Goal: Download file/media

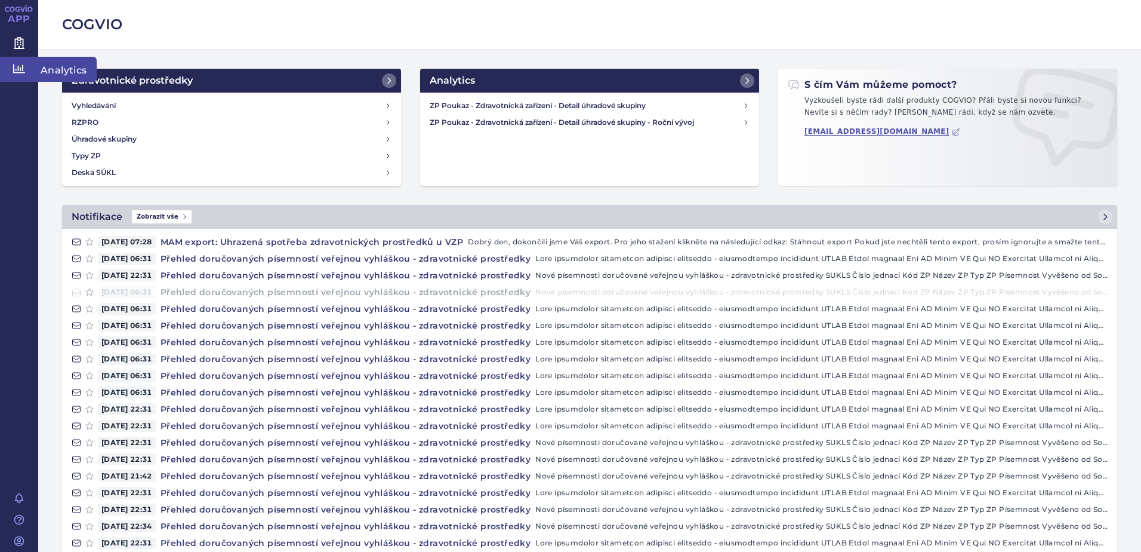
click at [21, 61] on link "Analytics" at bounding box center [19, 69] width 38 height 25
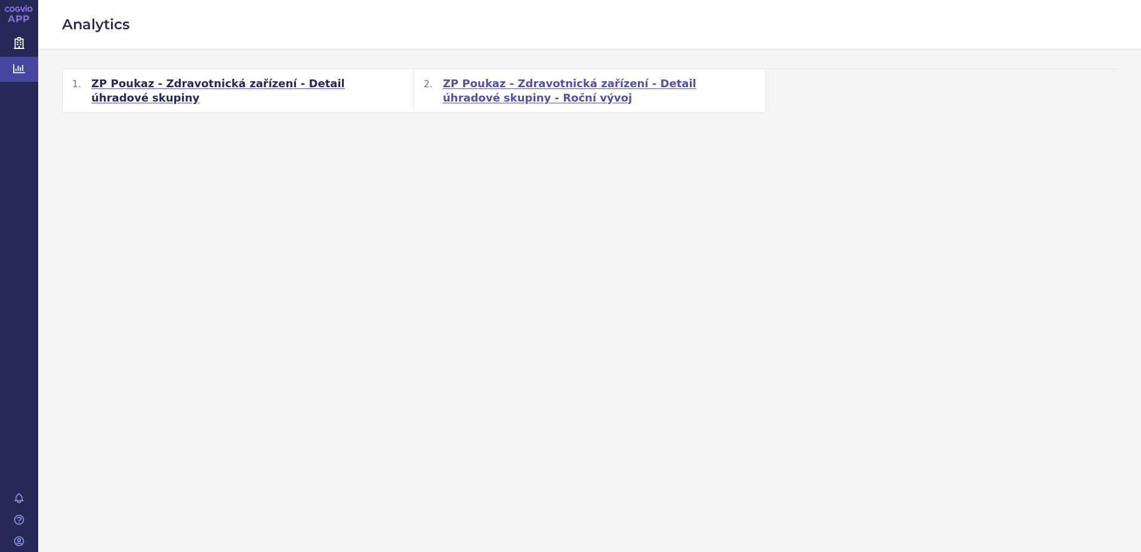
click at [491, 84] on span "ZP Poukaz - Zdravotnická zařízení - Detail úhradové skupiny - Roční vývoj" at bounding box center [599, 90] width 313 height 29
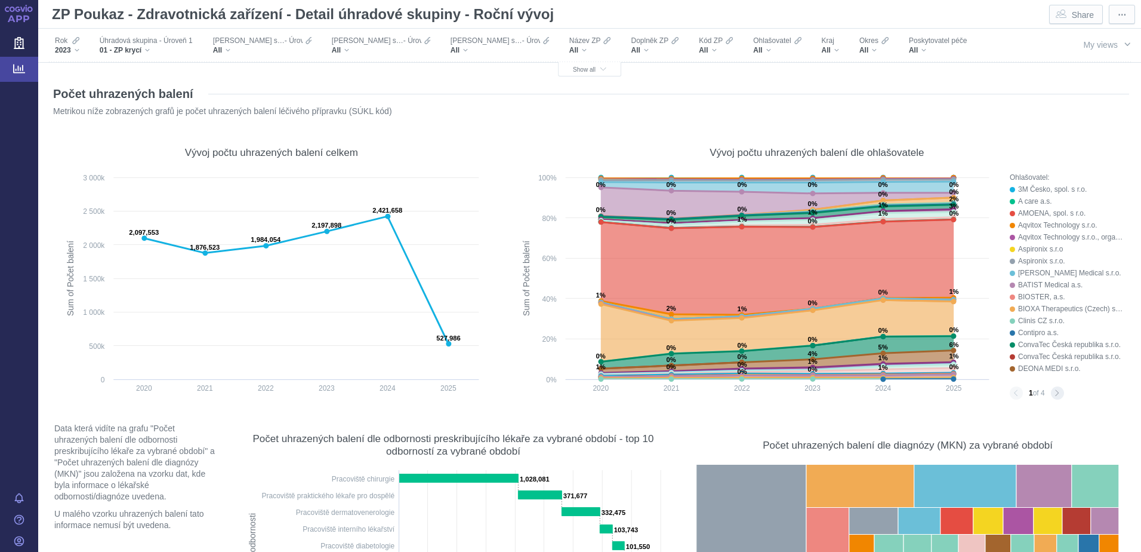
click at [586, 73] on button "Show all" at bounding box center [589, 69] width 63 height 14
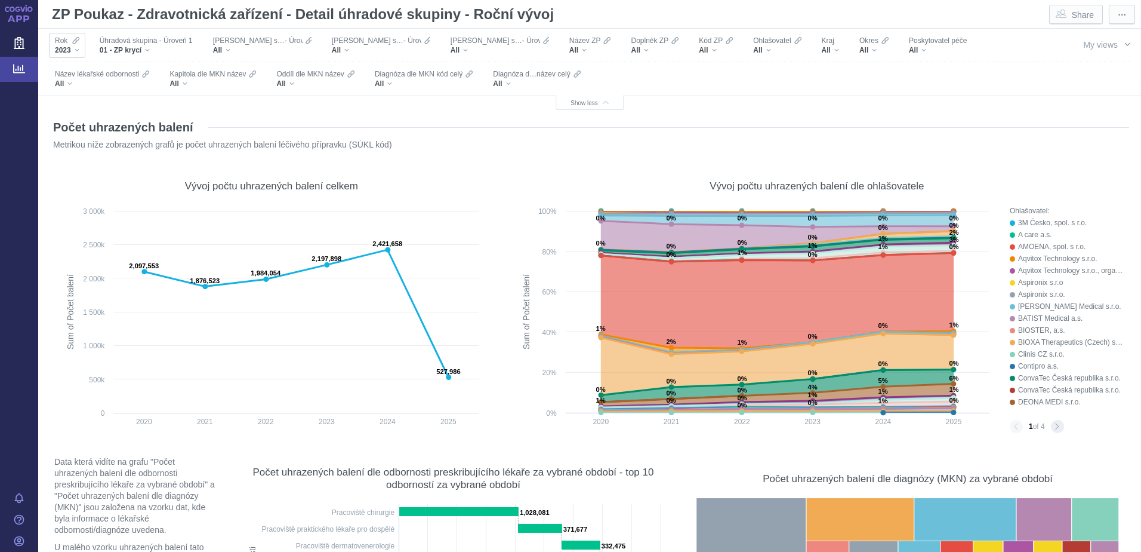
click at [74, 47] on div "2023" at bounding box center [67, 50] width 24 height 10
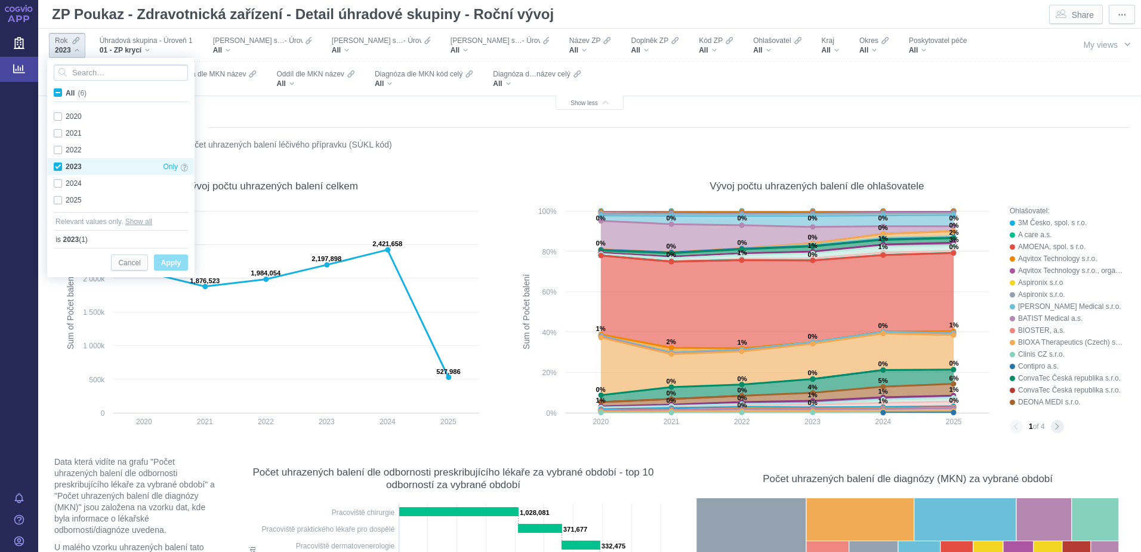
click at [60, 166] on div "2023 Only" at bounding box center [121, 166] width 146 height 17
checkbox input "false"
click at [57, 183] on div "2024 Only" at bounding box center [121, 183] width 146 height 17
checkbox input "true"
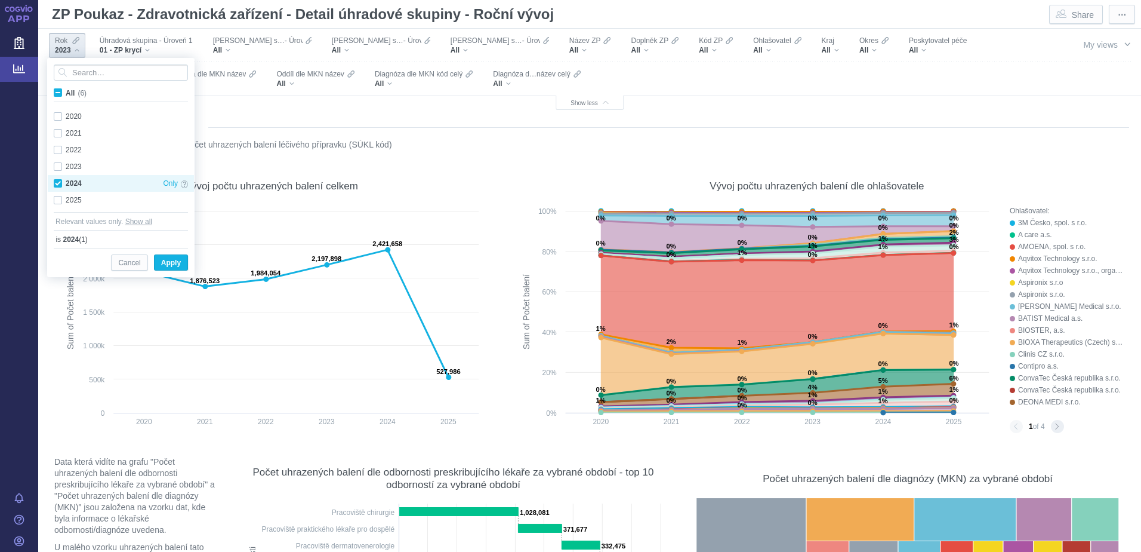
checkbox input "true"
click at [60, 202] on div "2025 Only" at bounding box center [121, 200] width 146 height 17
checkbox input "true"
click at [57, 183] on div "2024 Only" at bounding box center [121, 183] width 146 height 17
checkbox input "false"
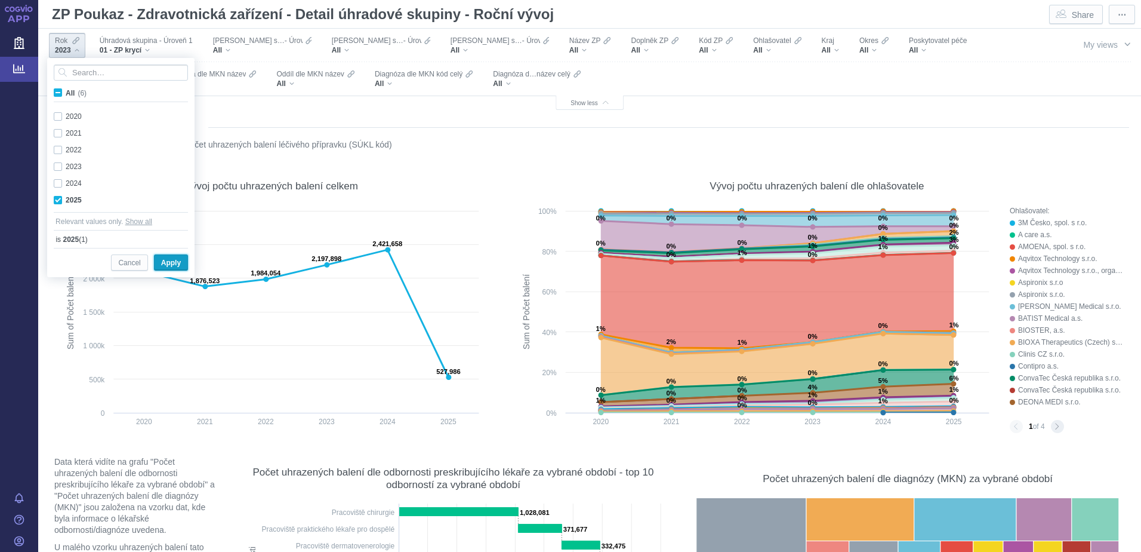
click at [165, 262] on span "Apply" at bounding box center [171, 262] width 20 height 15
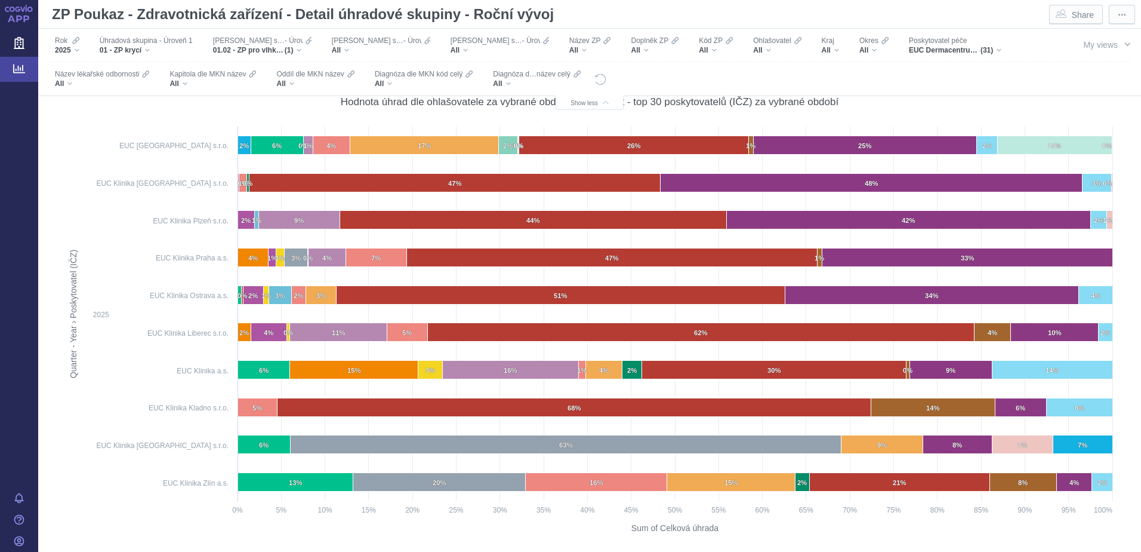
scroll to position [9669, 0]
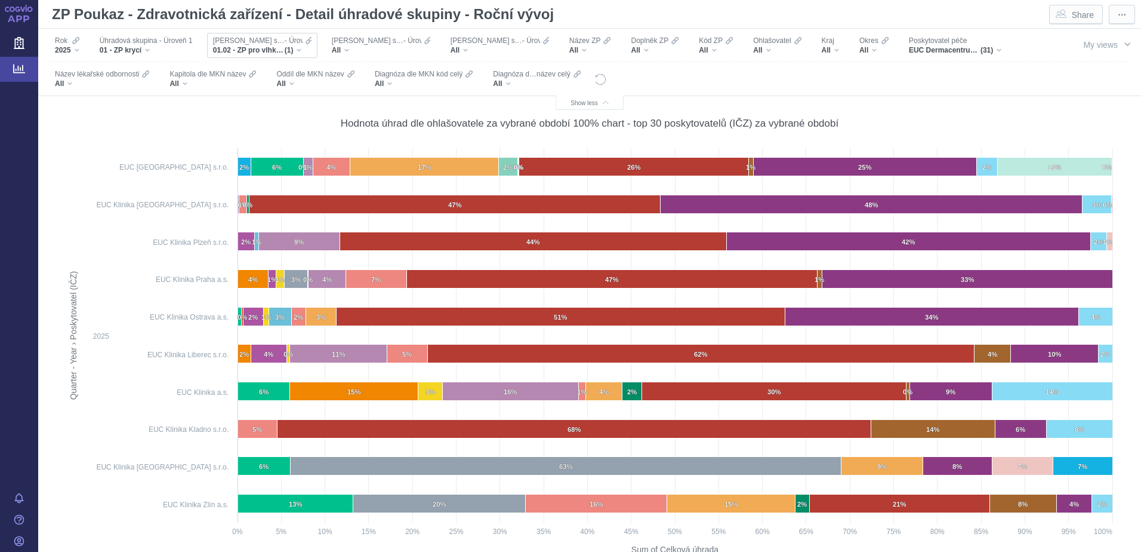
click at [300, 51] on div "01.02 - ZP pro vlhké hojení ran (1)" at bounding box center [262, 50] width 98 height 10
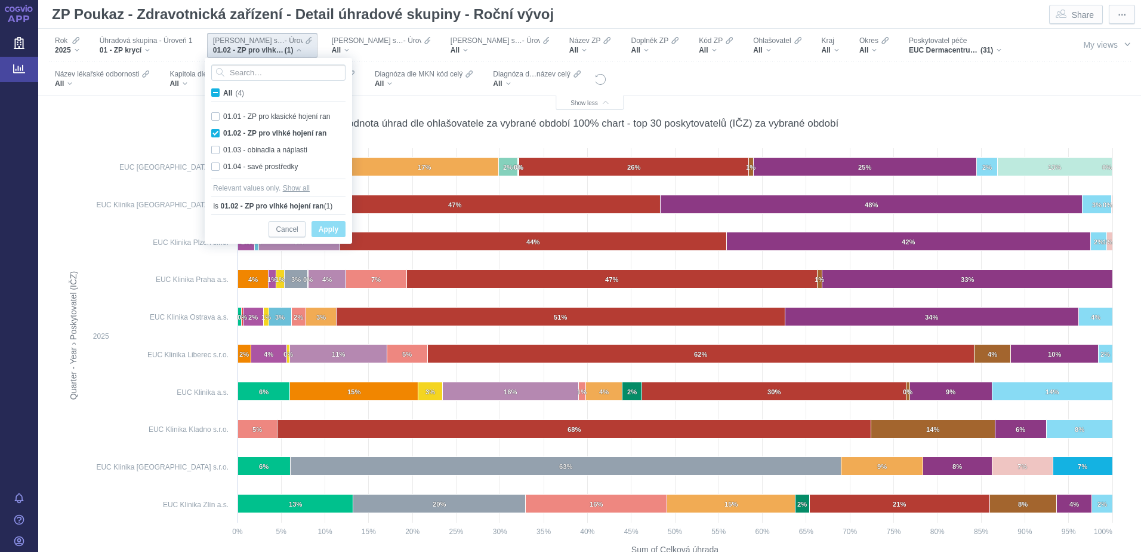
click at [300, 51] on div "01.02 - ZP pro vlhké hojení ran (1)" at bounding box center [262, 50] width 98 height 10
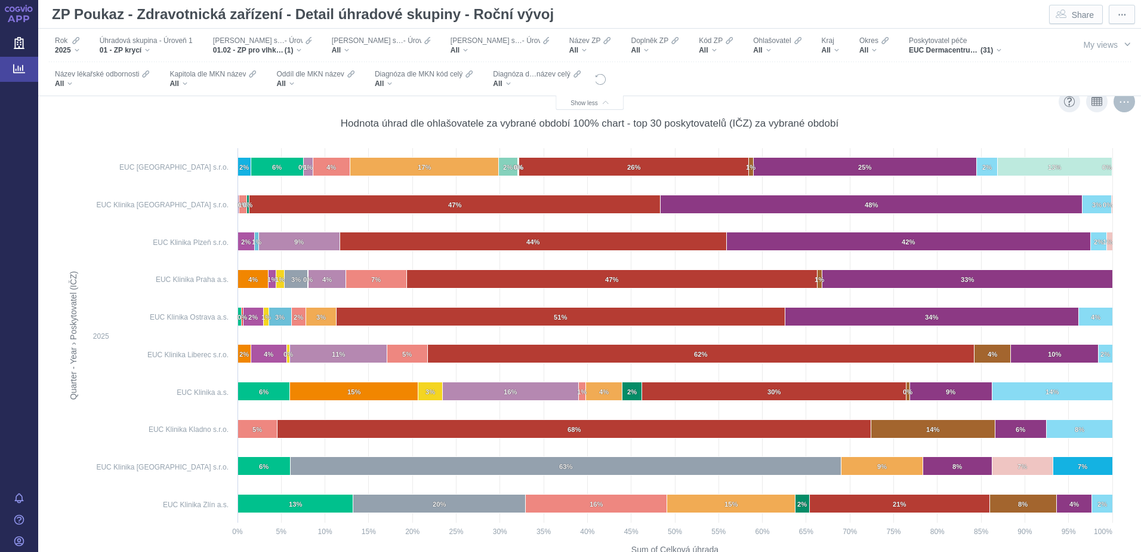
click at [1114, 104] on div "More actions" at bounding box center [1124, 101] width 21 height 21
click at [981, 127] on span "Export" at bounding box center [1020, 128] width 131 height 12
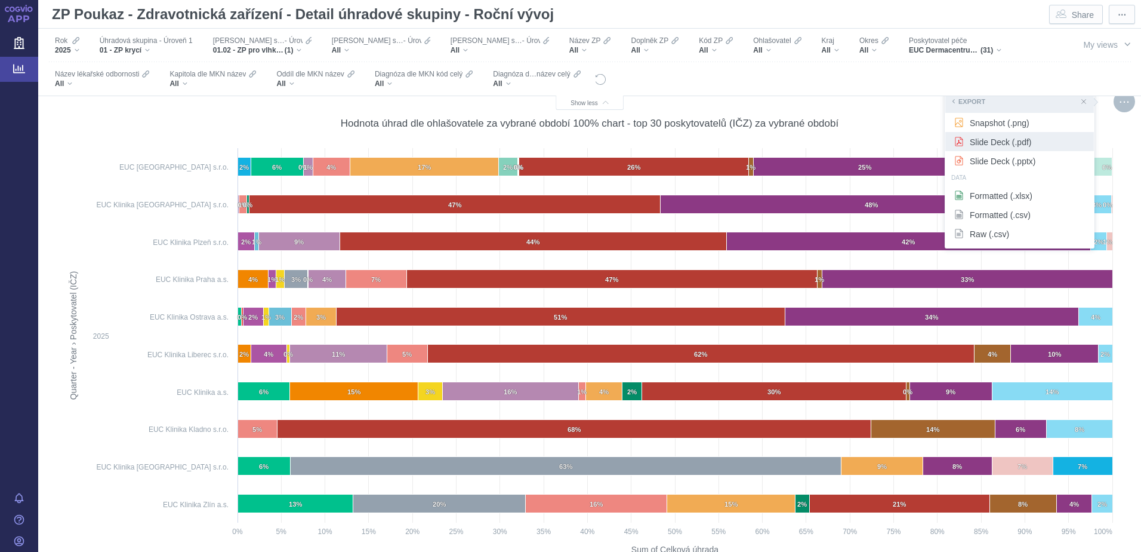
click at [994, 142] on span "Slide Deck (.pdf)" at bounding box center [1020, 142] width 131 height 12
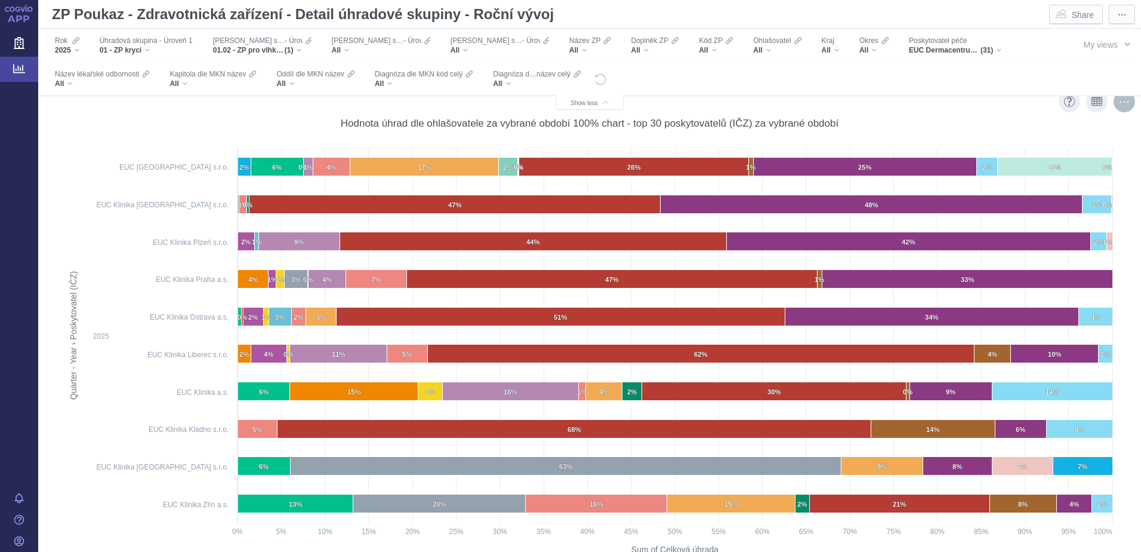
click at [1114, 101] on div "More actions" at bounding box center [1124, 101] width 21 height 21
click at [993, 130] on span "Export" at bounding box center [1020, 128] width 131 height 12
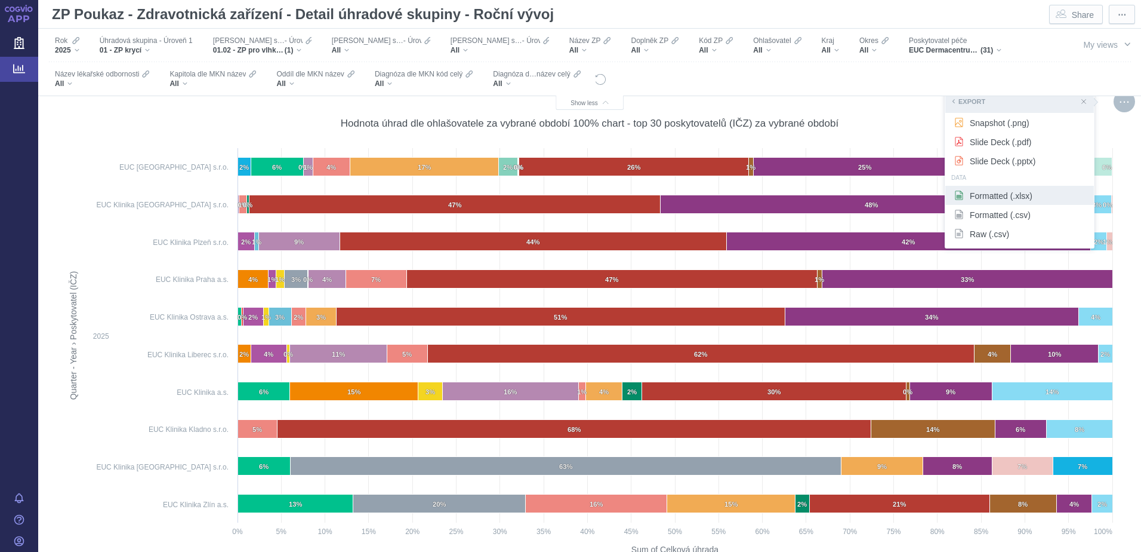
click at [980, 194] on span "Formatted (.xlsx)" at bounding box center [1020, 195] width 131 height 12
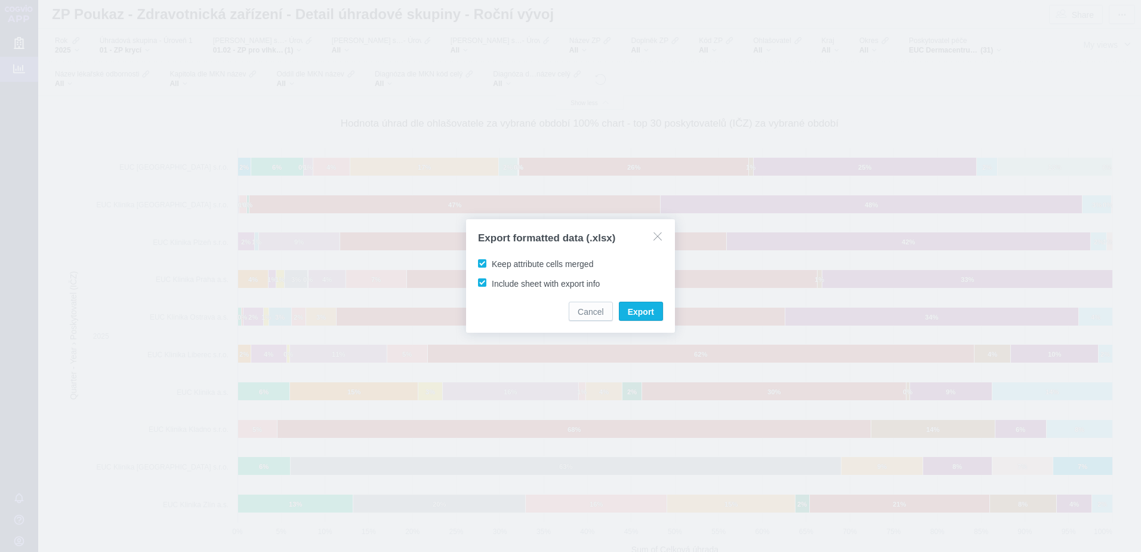
click at [518, 266] on span "Keep attribute cells merged" at bounding box center [542, 264] width 101 height 10
click at [498, 265] on input "Keep attribute cells merged" at bounding box center [494, 261] width 8 height 8
checkbox input "false"
click at [649, 315] on span "Export" at bounding box center [641, 312] width 26 height 12
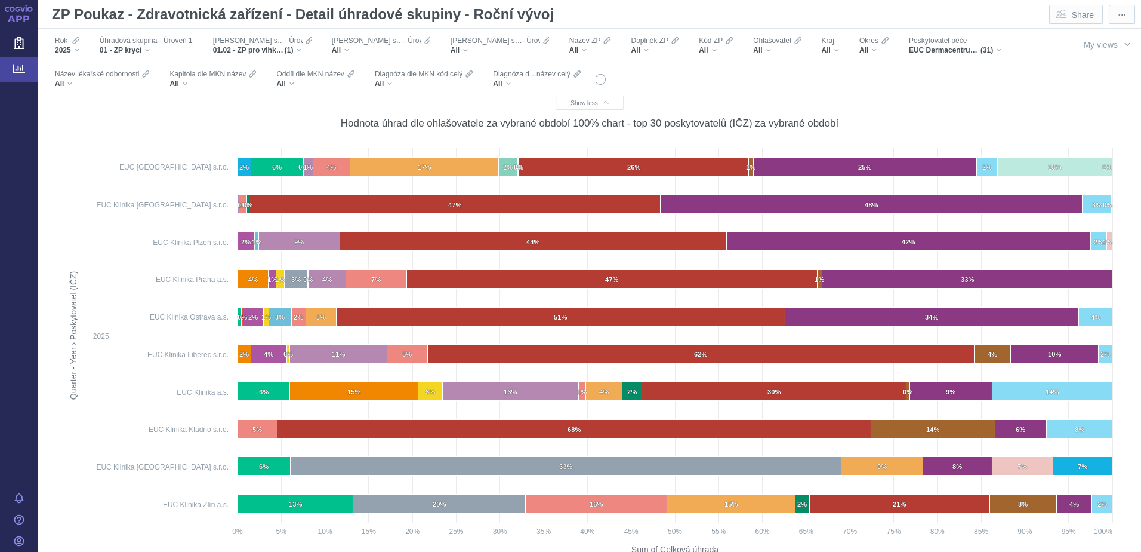
click at [1126, 60] on div "My views" at bounding box center [1106, 62] width 69 height 67
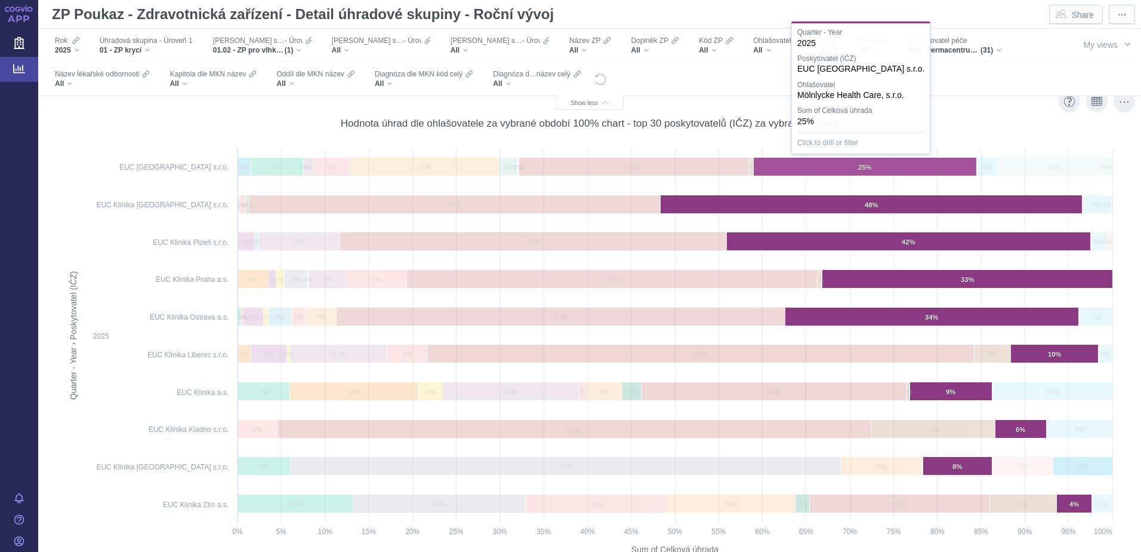
click at [956, 165] on icon at bounding box center [864, 167] width 223 height 19
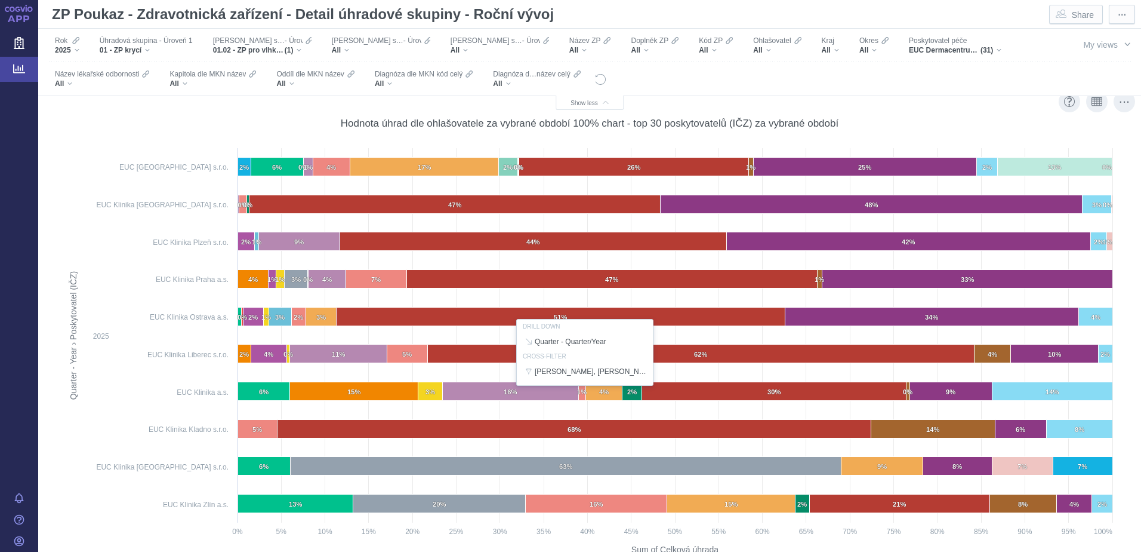
click at [816, 165] on div at bounding box center [589, 352] width 1067 height 420
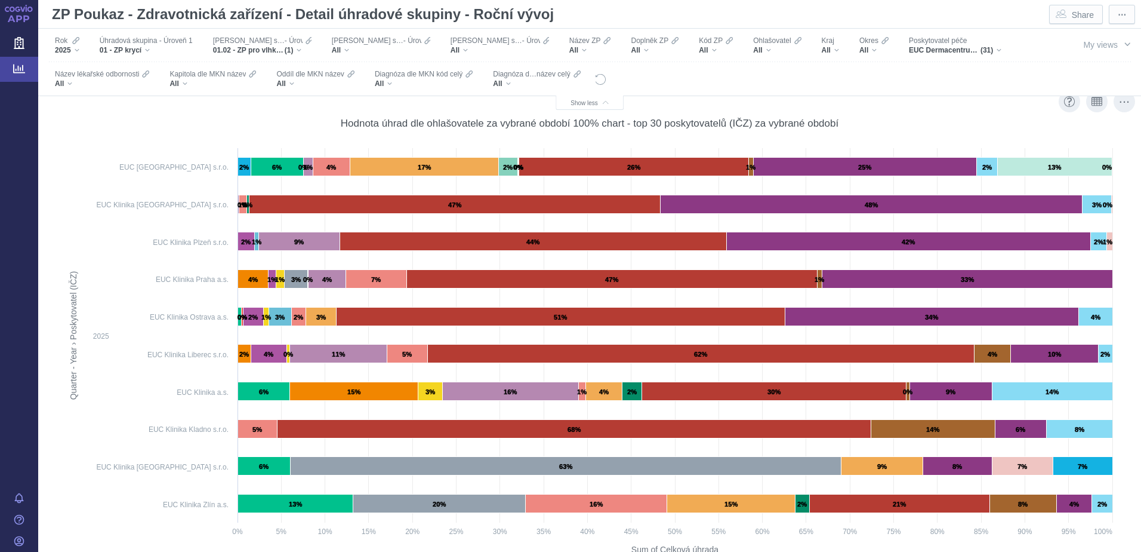
click at [866, 118] on div "Hodnota úhrad dle ohlašovatele za vybrané období 100% chart - top 30 poskytovat…" at bounding box center [589, 122] width 1067 height 13
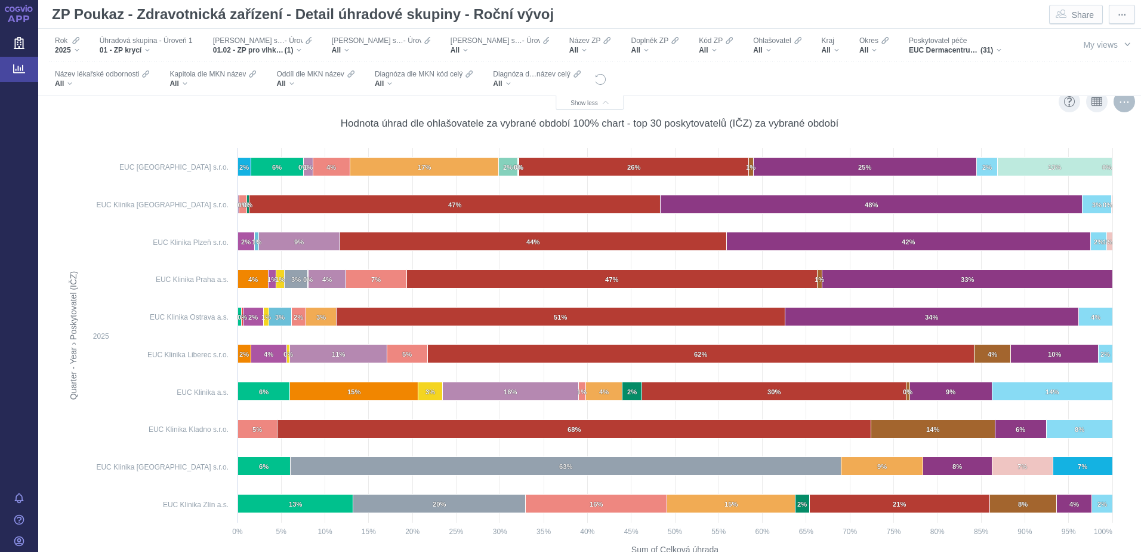
click at [1114, 106] on div "More actions" at bounding box center [1124, 101] width 21 height 21
click at [995, 125] on span "Export" at bounding box center [1020, 128] width 131 height 12
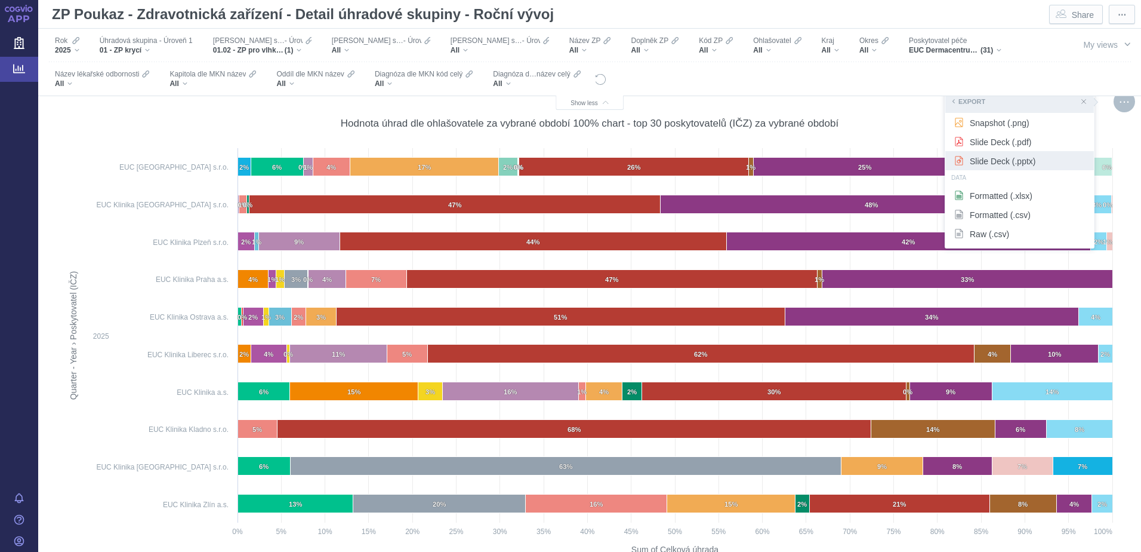
click at [986, 158] on span "Slide Deck (.pptx)" at bounding box center [1020, 161] width 131 height 12
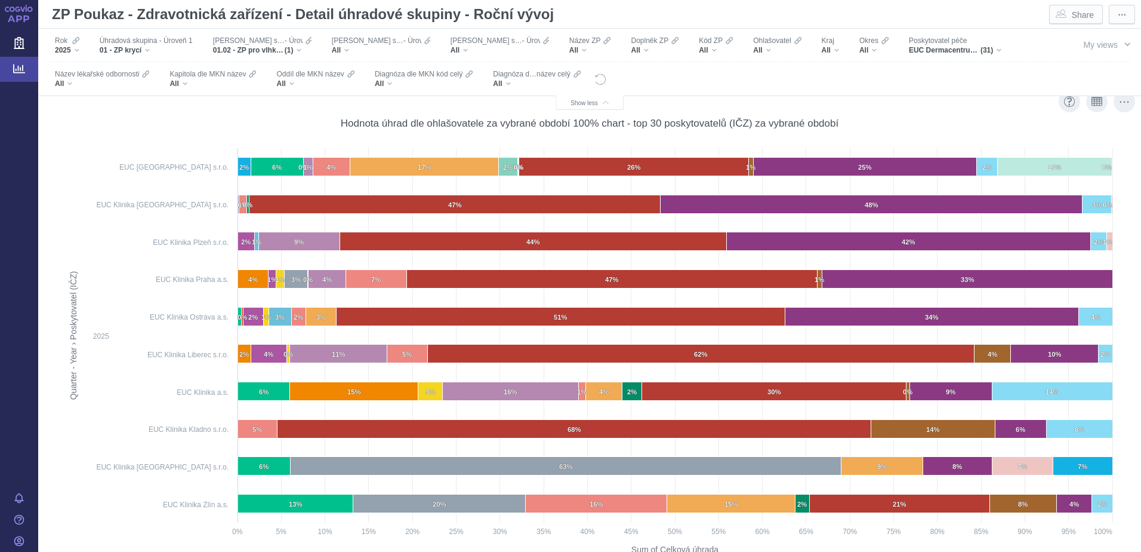
click at [1101, 135] on div "Hodnota úhrad dle ohlašovatele za vybrané období 100% chart - top 30 poskytovat…" at bounding box center [589, 122] width 1067 height 27
click at [1117, 105] on div "More actions" at bounding box center [1124, 101] width 21 height 21
click at [1003, 121] on div "Export" at bounding box center [1020, 127] width 149 height 19
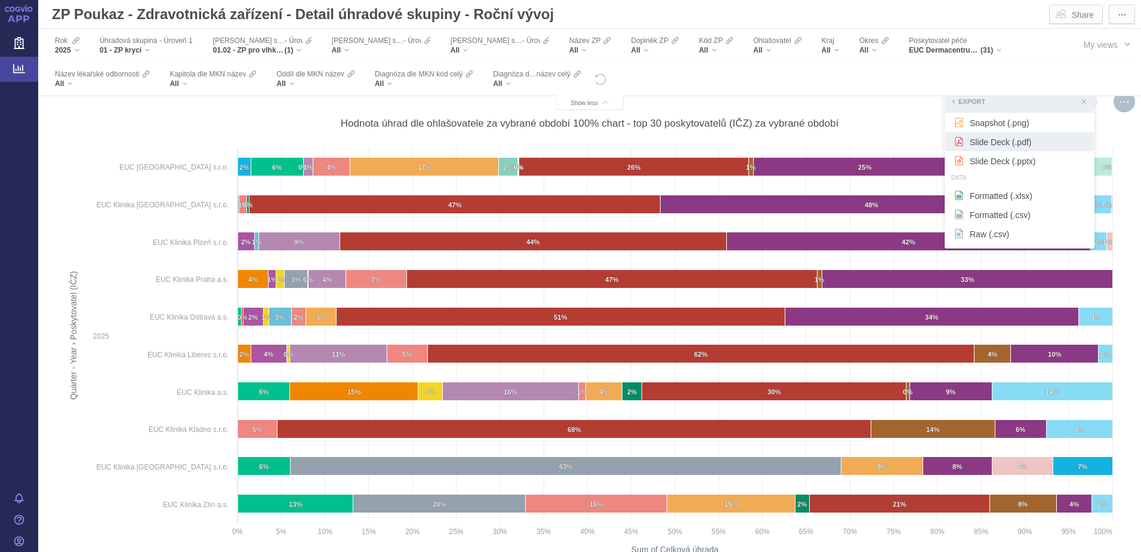
click at [990, 144] on span "Slide Deck (.pdf)" at bounding box center [1020, 142] width 131 height 12
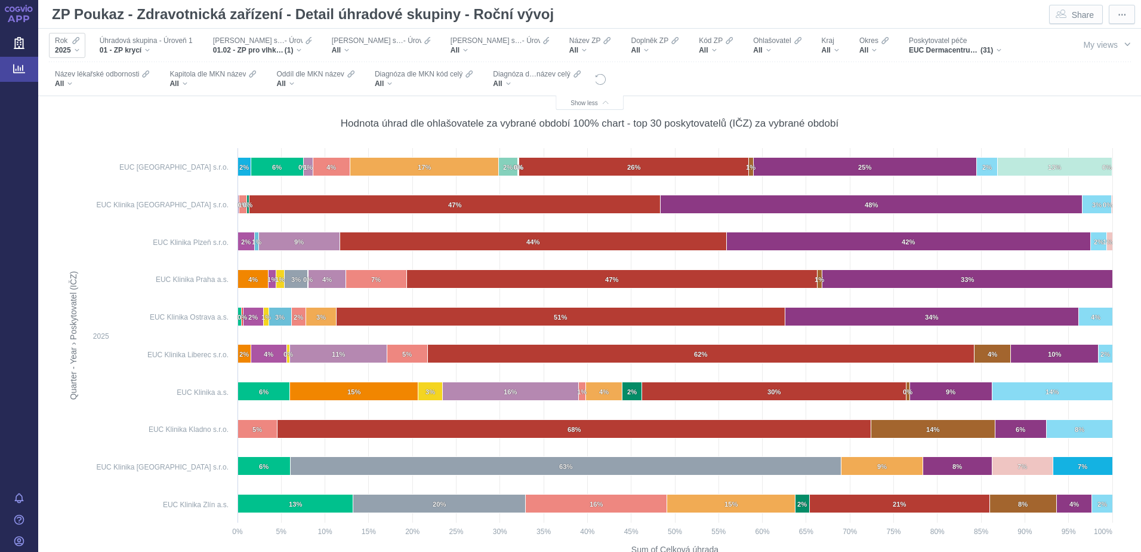
click at [69, 48] on span "2025" at bounding box center [63, 50] width 16 height 10
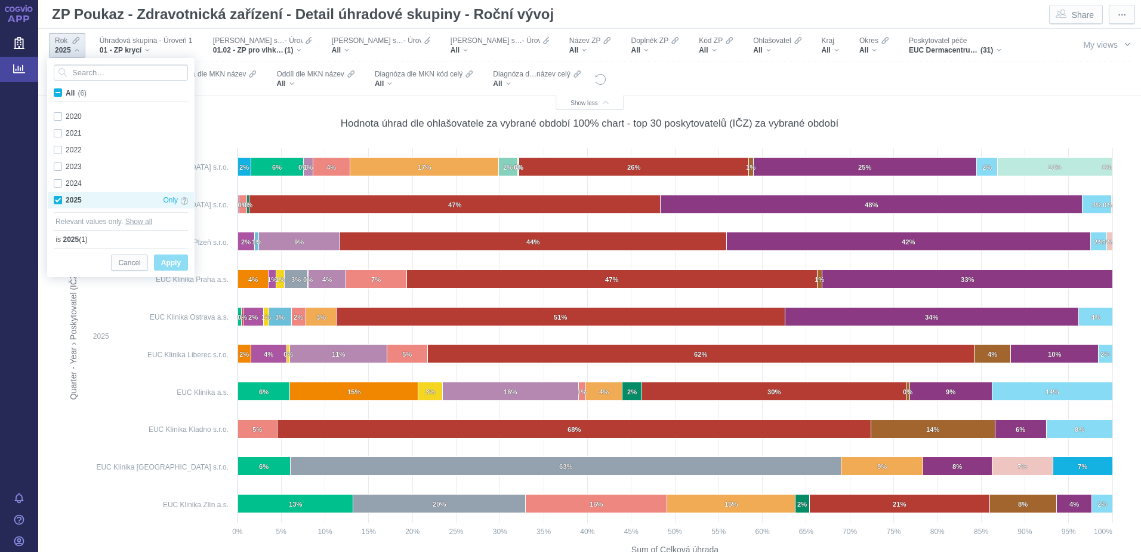
click at [59, 201] on div "2025 Only" at bounding box center [121, 200] width 146 height 17
checkbox input "false"
click at [56, 185] on div "2024 Only" at bounding box center [121, 183] width 146 height 17
checkbox input "true"
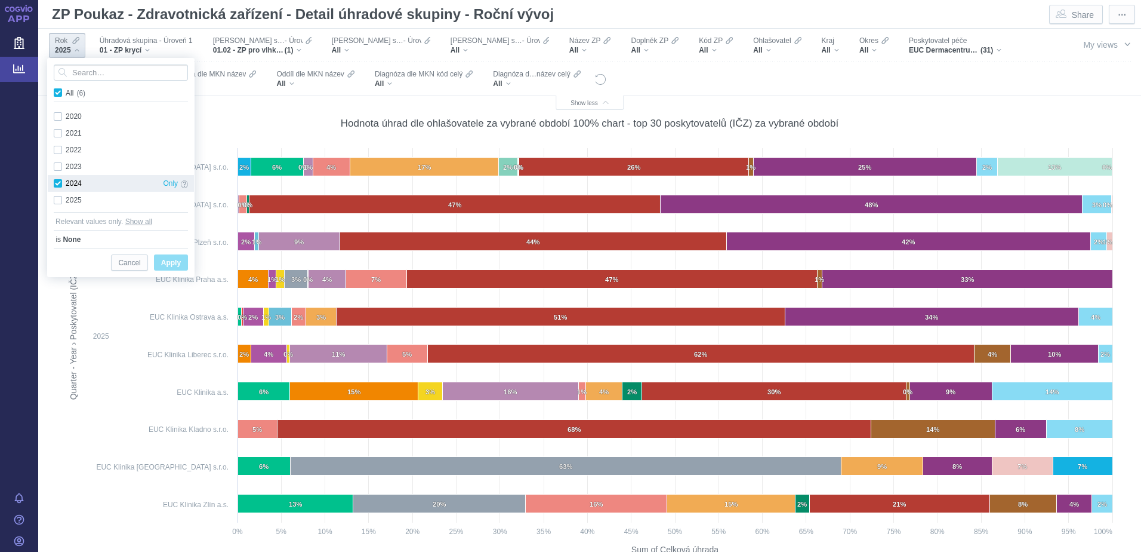
checkbox input "true"
click at [165, 261] on span "Apply" at bounding box center [171, 262] width 20 height 15
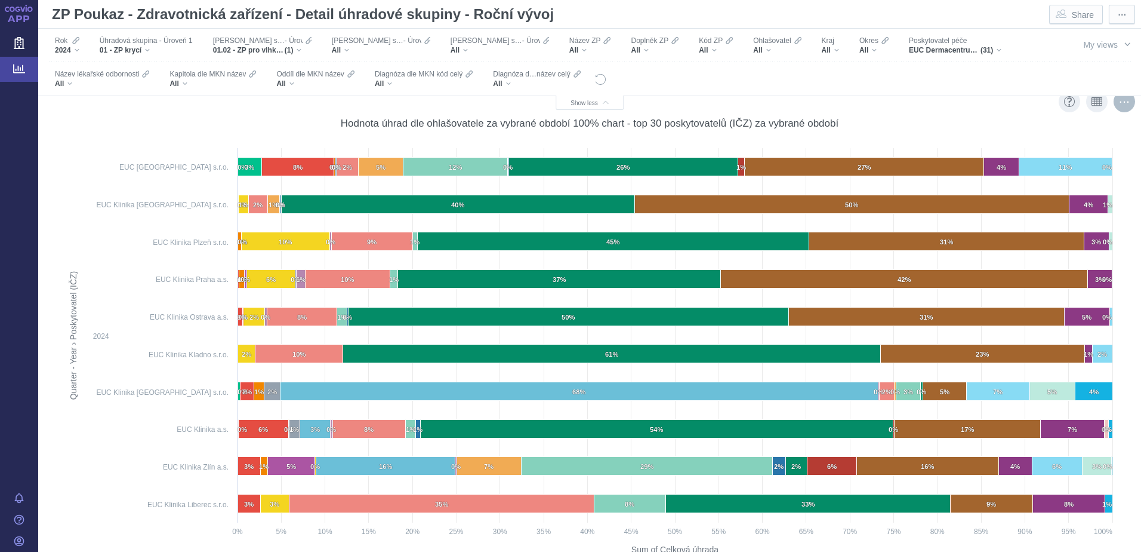
click at [1114, 103] on div "More actions" at bounding box center [1124, 101] width 21 height 21
click at [990, 124] on span "Export" at bounding box center [1020, 128] width 131 height 12
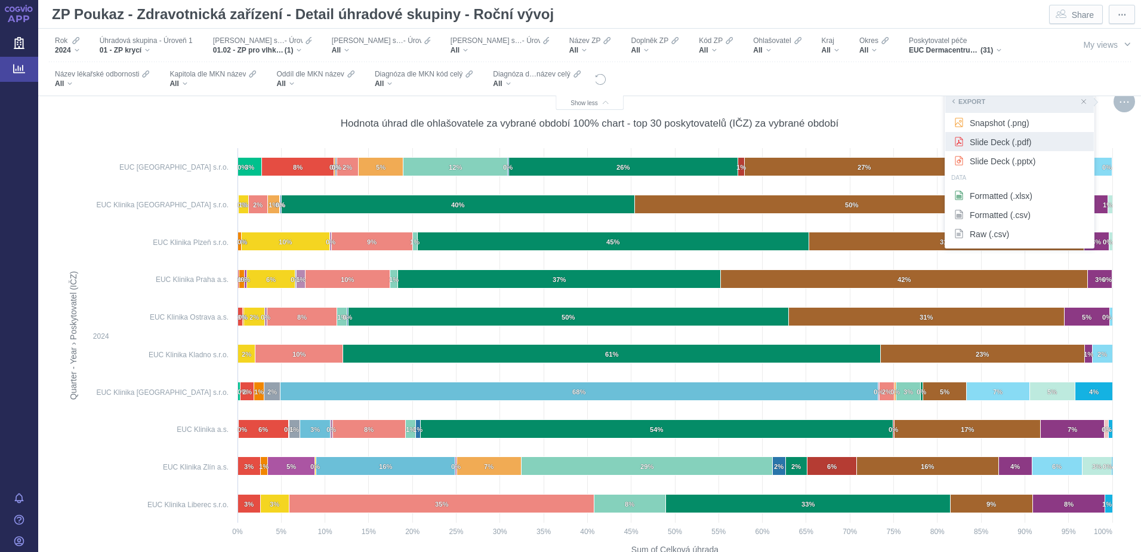
click at [984, 143] on span "Slide Deck (.pdf)" at bounding box center [1020, 142] width 131 height 12
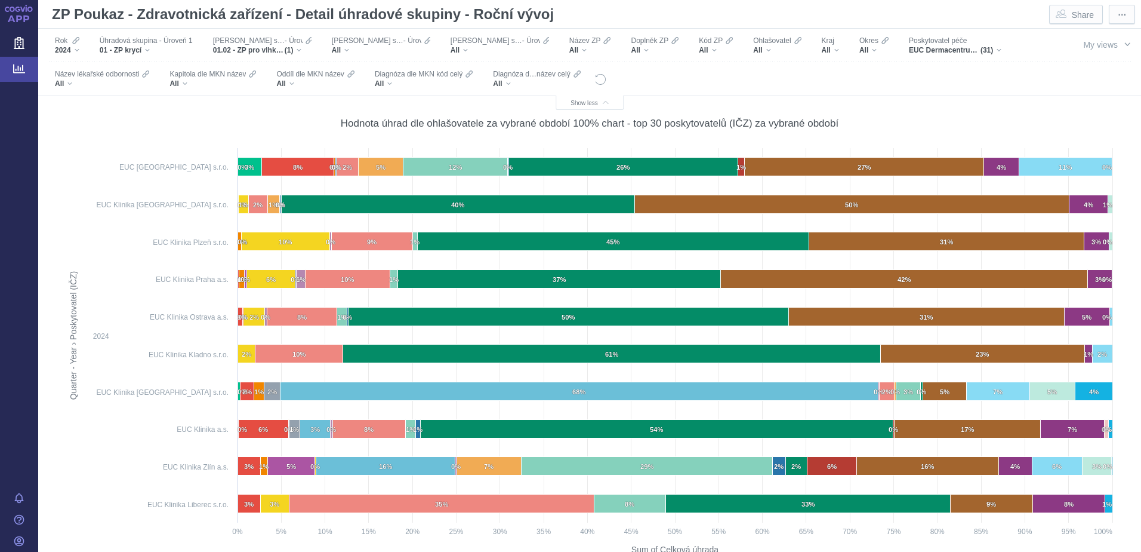
click at [0, 0] on div "More actions" at bounding box center [0, 0] width 0 height 0
click at [990, 122] on span "Export" at bounding box center [1020, 128] width 131 height 12
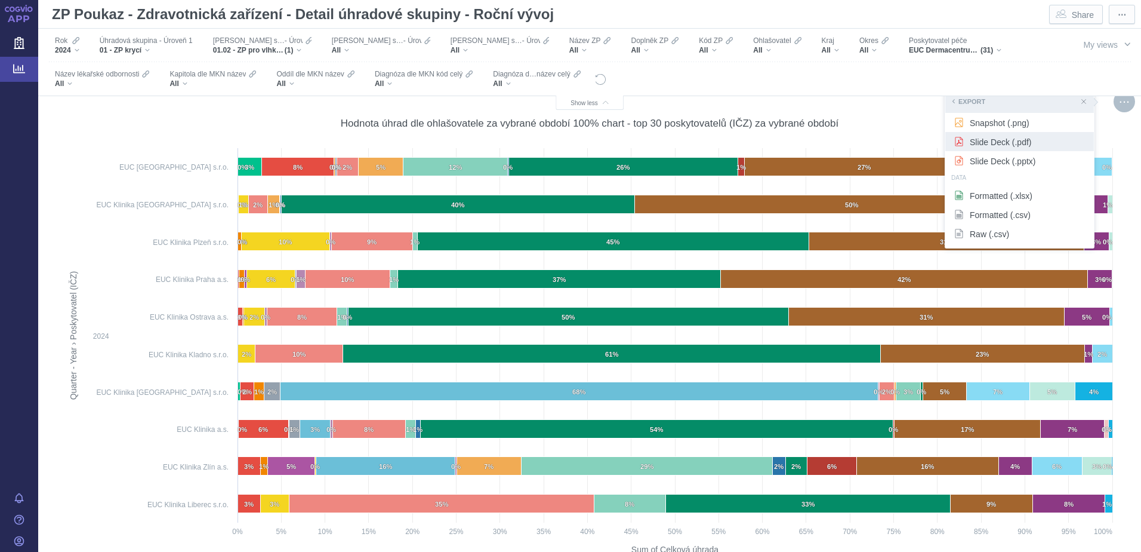
click at [977, 138] on span "Slide Deck (.pdf)" at bounding box center [1020, 142] width 131 height 12
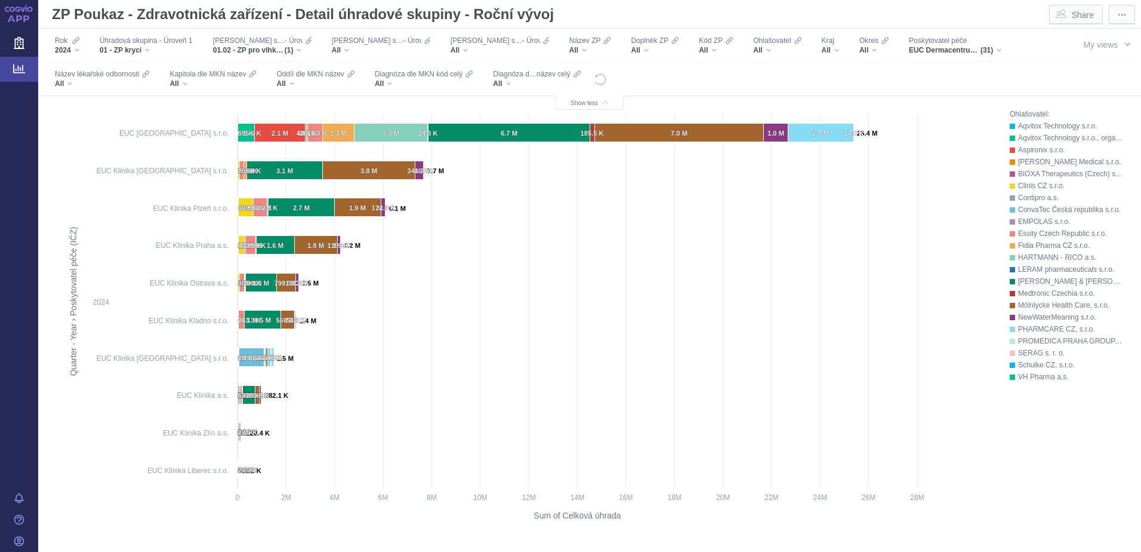
scroll to position [9729, 0]
